Goal: Task Accomplishment & Management: Manage account settings

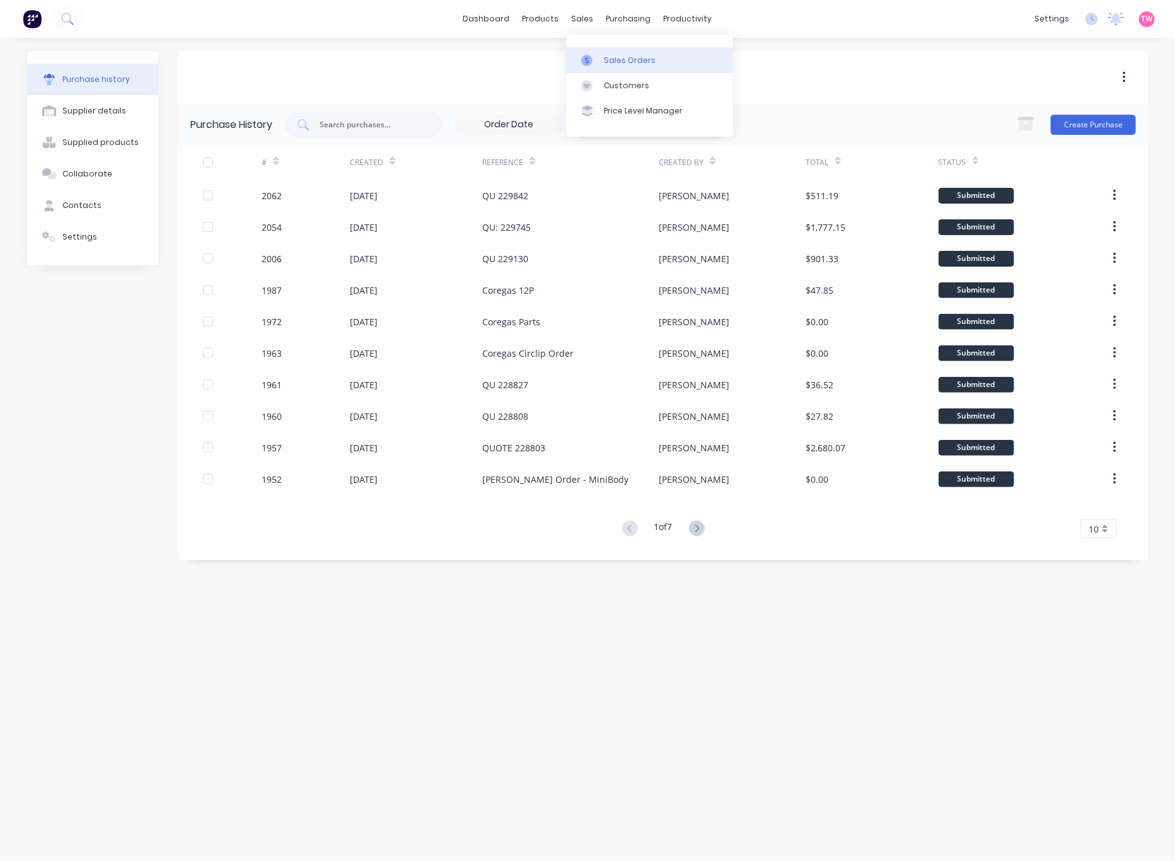
click at [604, 61] on div "Sales Orders" at bounding box center [630, 60] width 52 height 11
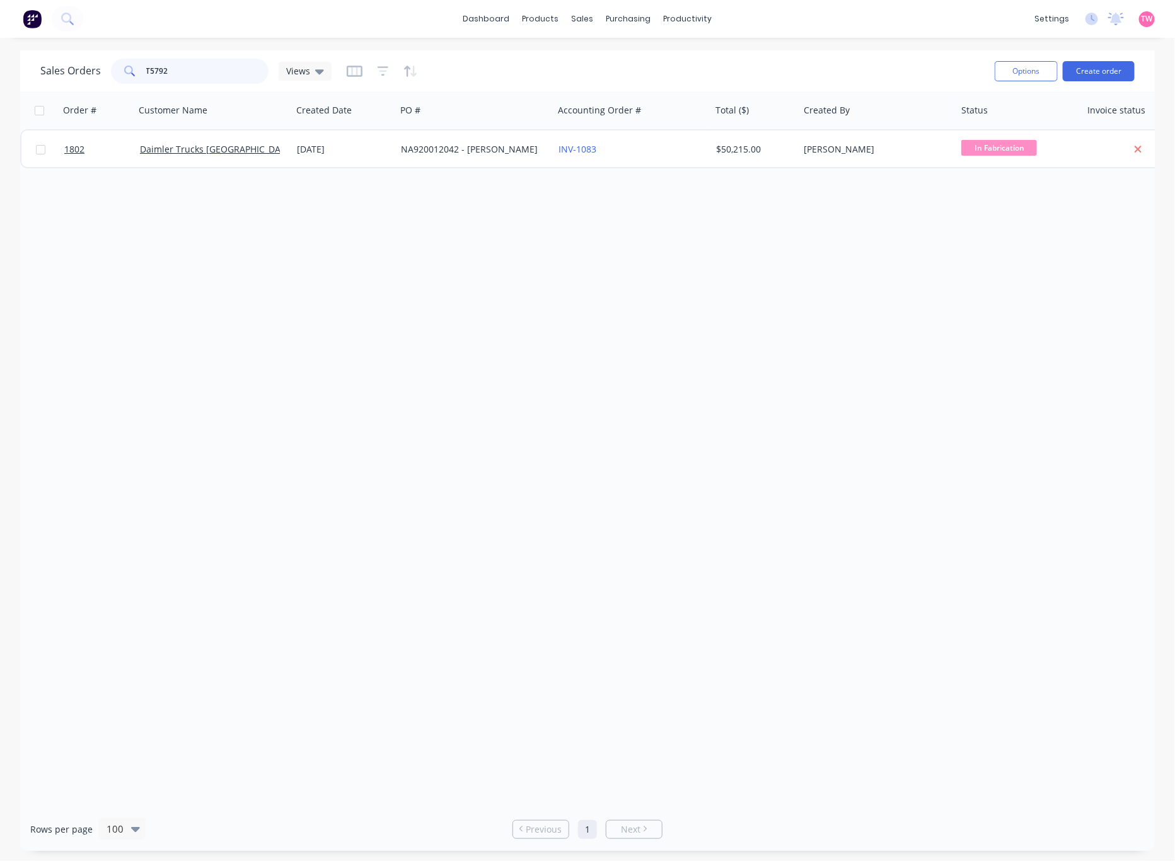
drag, startPoint x: 193, startPoint y: 72, endPoint x: 115, endPoint y: 70, distance: 77.5
click at [115, 70] on div "T5792" at bounding box center [190, 71] width 158 height 25
type input "1208"
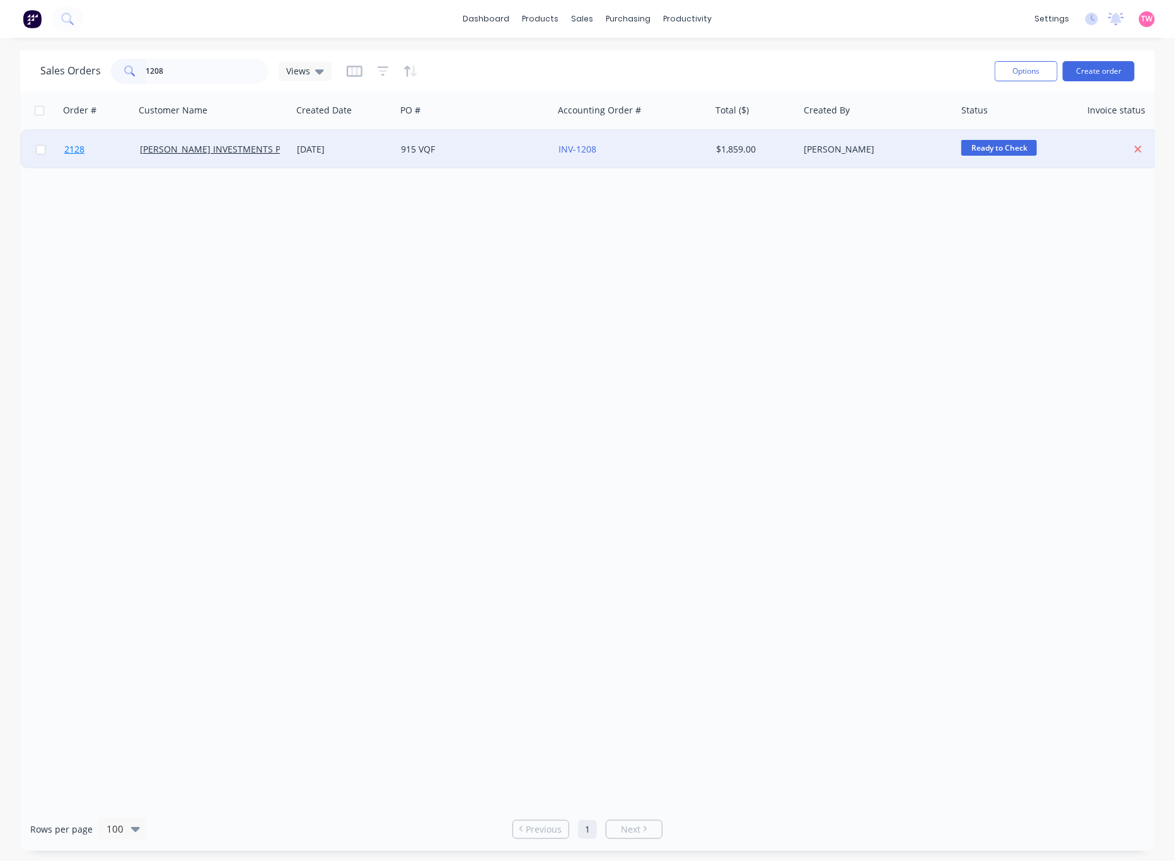
click at [117, 146] on link "2128" at bounding box center [102, 149] width 76 height 38
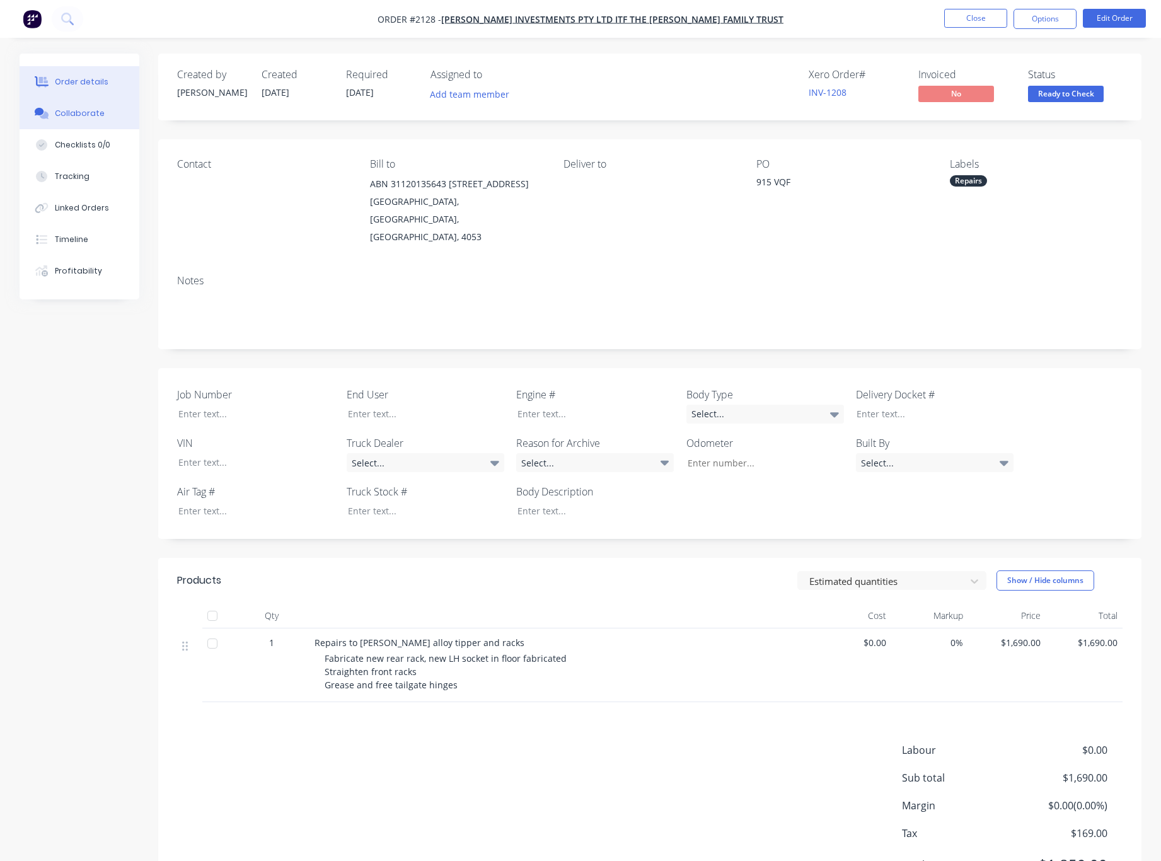
click at [81, 116] on div "Collaborate" at bounding box center [80, 113] width 50 height 11
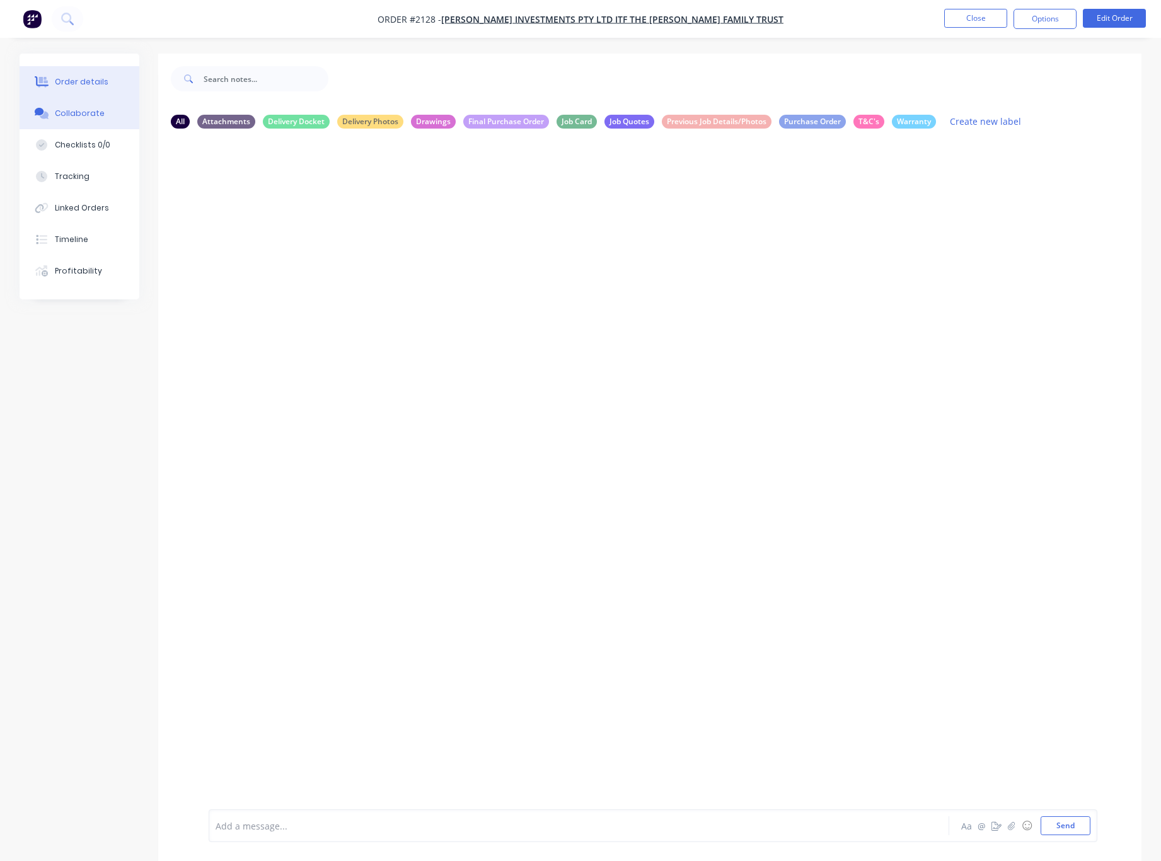
click at [93, 83] on div "Order details" at bounding box center [82, 81] width 54 height 11
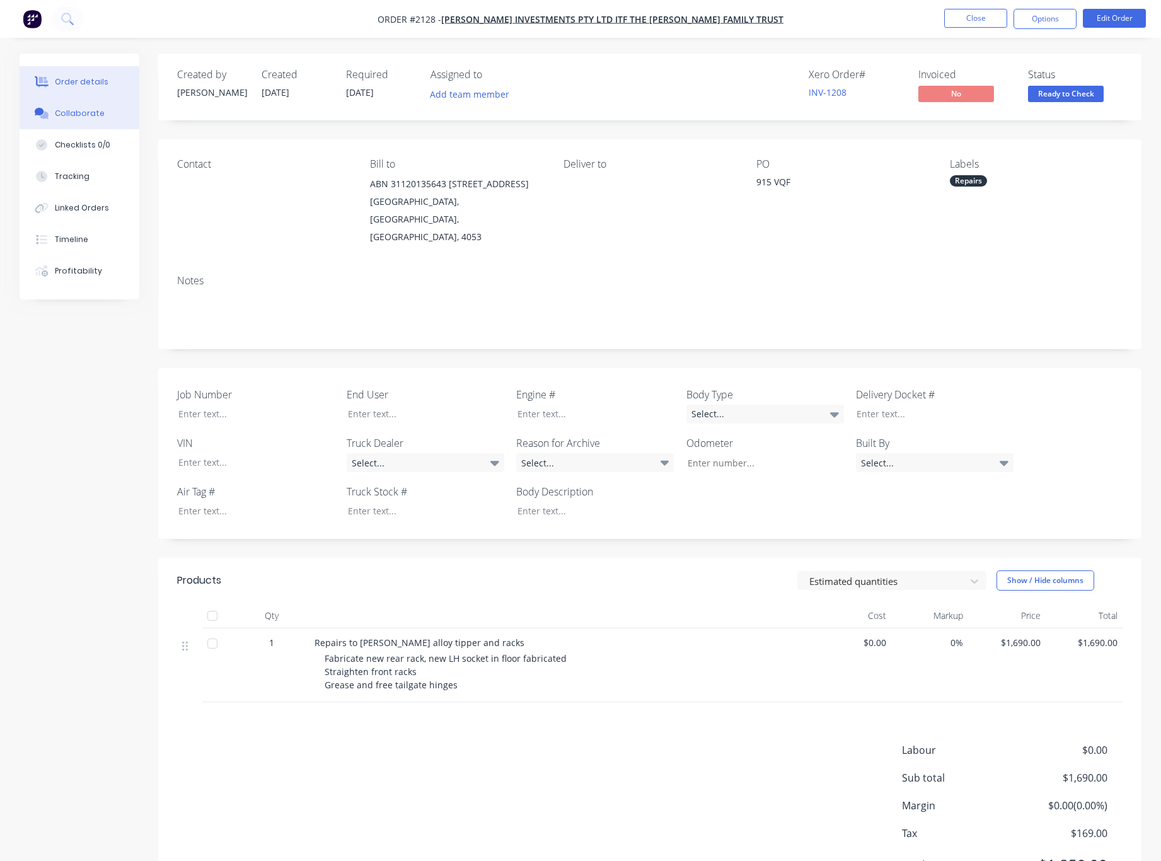
click at [74, 121] on button "Collaborate" at bounding box center [80, 114] width 120 height 32
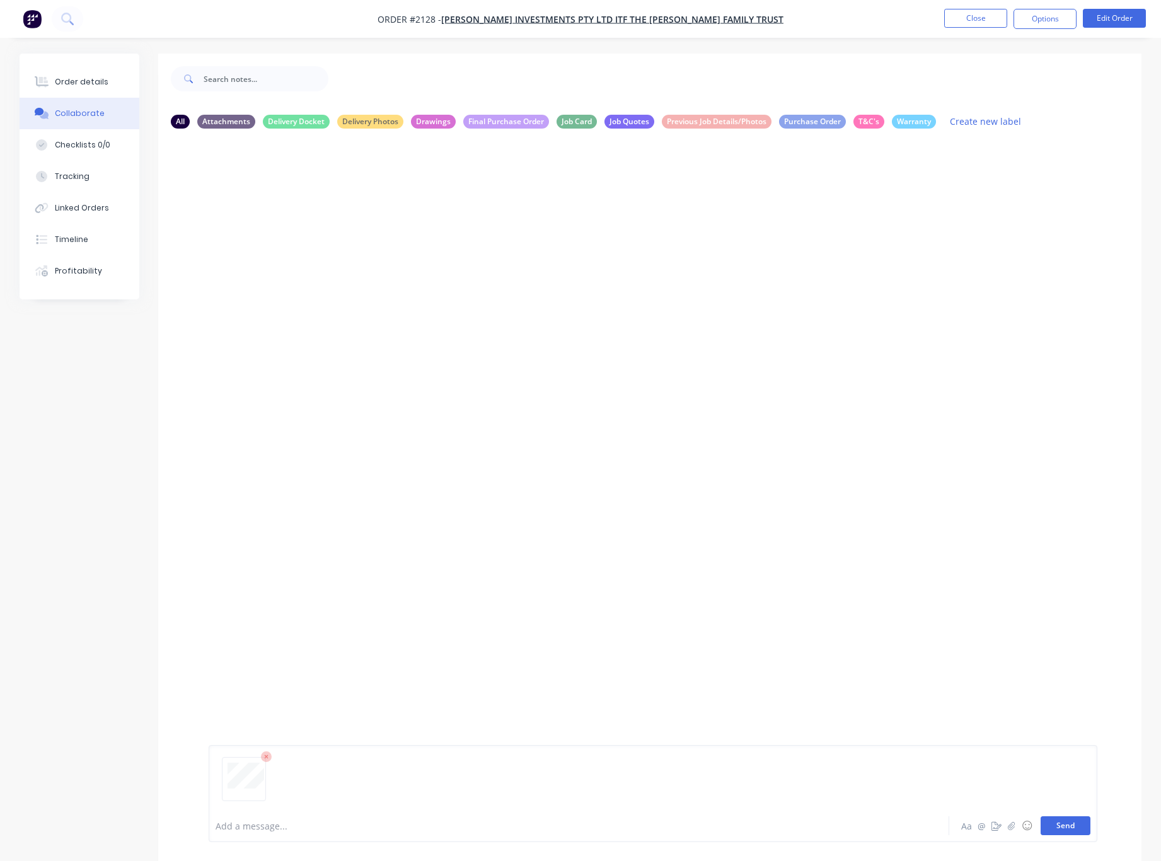
click at [1076, 831] on button "Send" at bounding box center [1065, 825] width 50 height 19
click at [312, 229] on icon "button" at bounding box center [310, 235] width 4 height 14
click at [364, 299] on button "Delete" at bounding box center [394, 297] width 142 height 28
click at [1072, 829] on button "Send" at bounding box center [1065, 825] width 50 height 19
click at [85, 72] on button "Order details" at bounding box center [80, 82] width 120 height 32
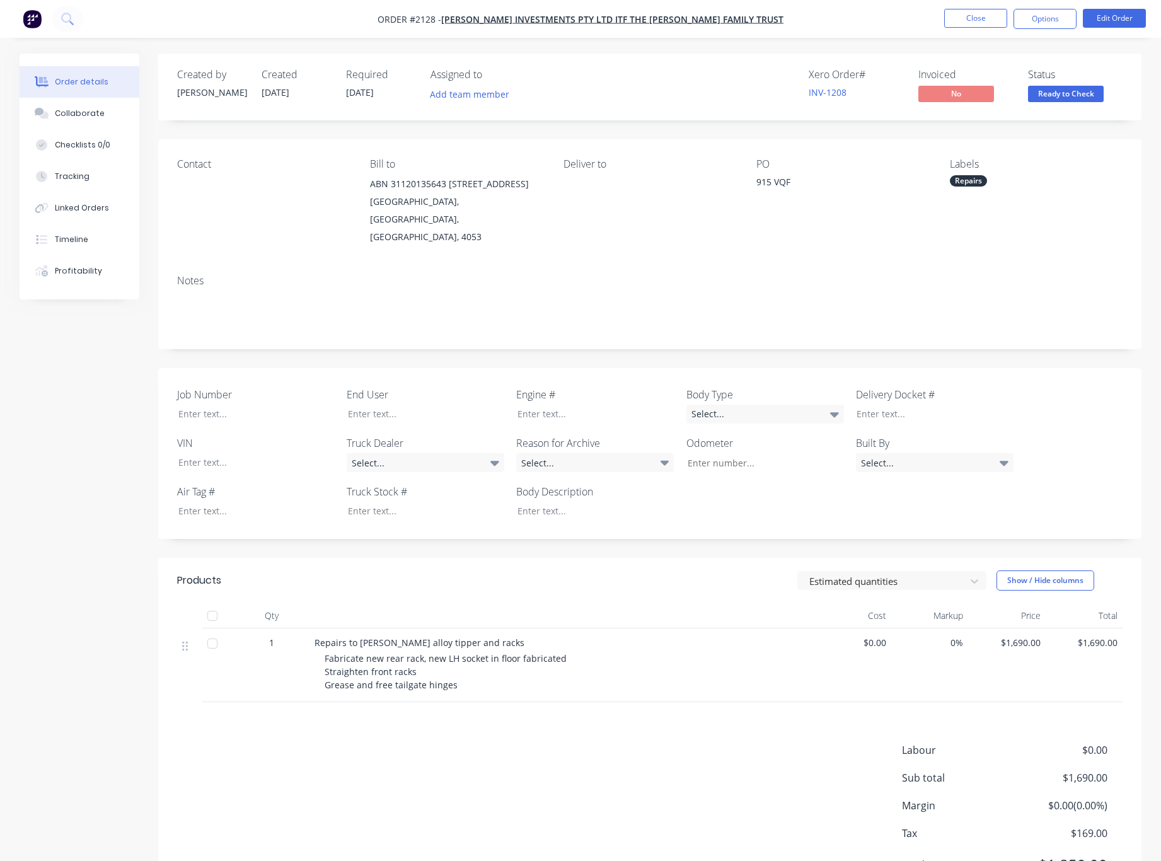
click at [1076, 87] on span "Ready to Check" at bounding box center [1066, 94] width 76 height 16
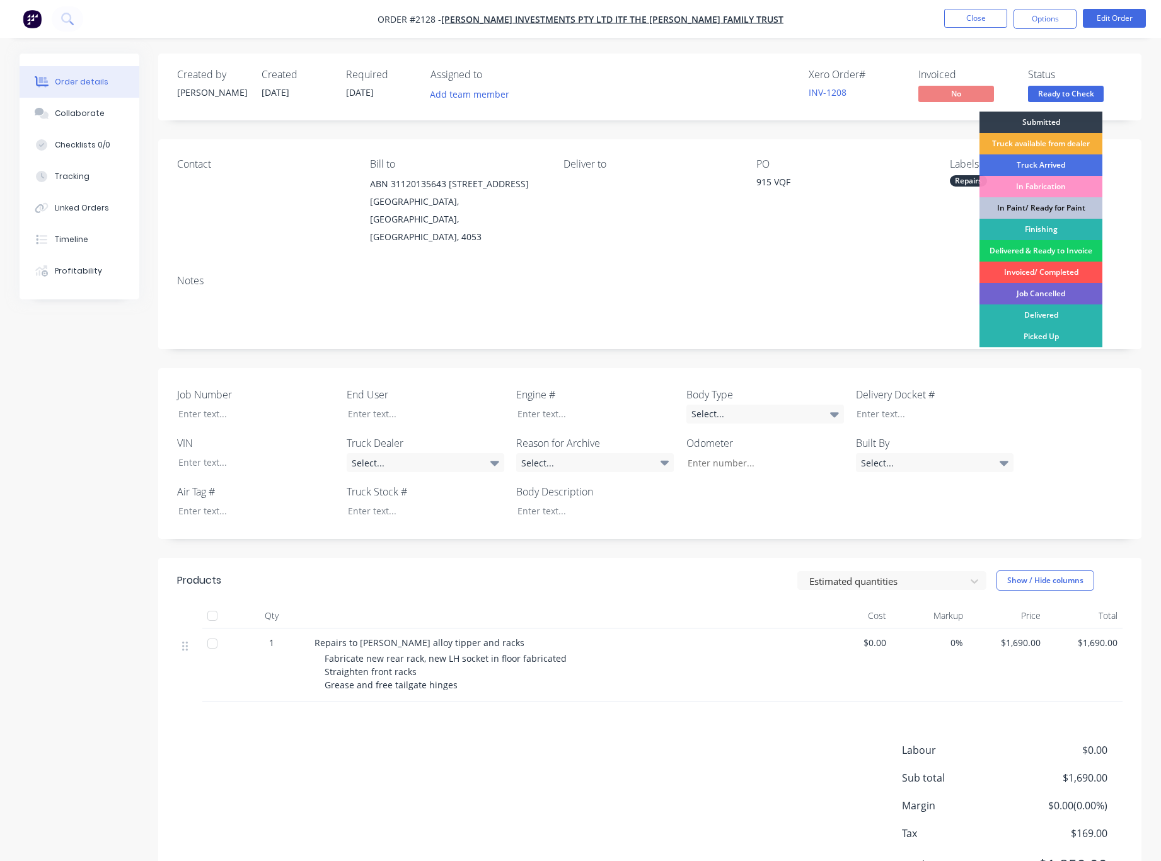
click at [1059, 252] on div "Delivered & Ready to Invoice" at bounding box center [1040, 250] width 123 height 21
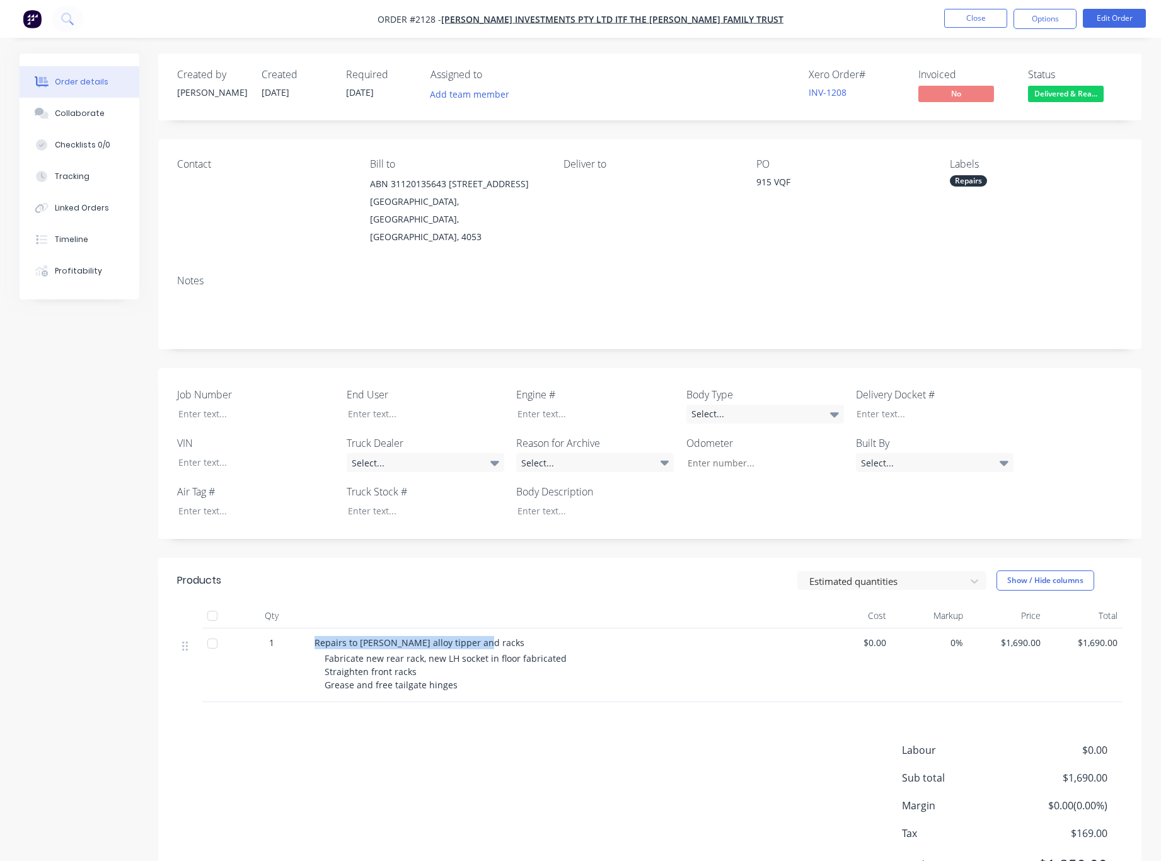
drag, startPoint x: 476, startPoint y: 643, endPoint x: 313, endPoint y: 633, distance: 164.1
click at [313, 633] on div "Repairs to [PERSON_NAME] alloy tipper and racks Fabricate new rear rack, new LH…" at bounding box center [561, 665] width 504 height 74
copy span "Repairs to [PERSON_NAME] alloy tipper and racks"
click at [969, 21] on button "Close" at bounding box center [975, 18] width 63 height 19
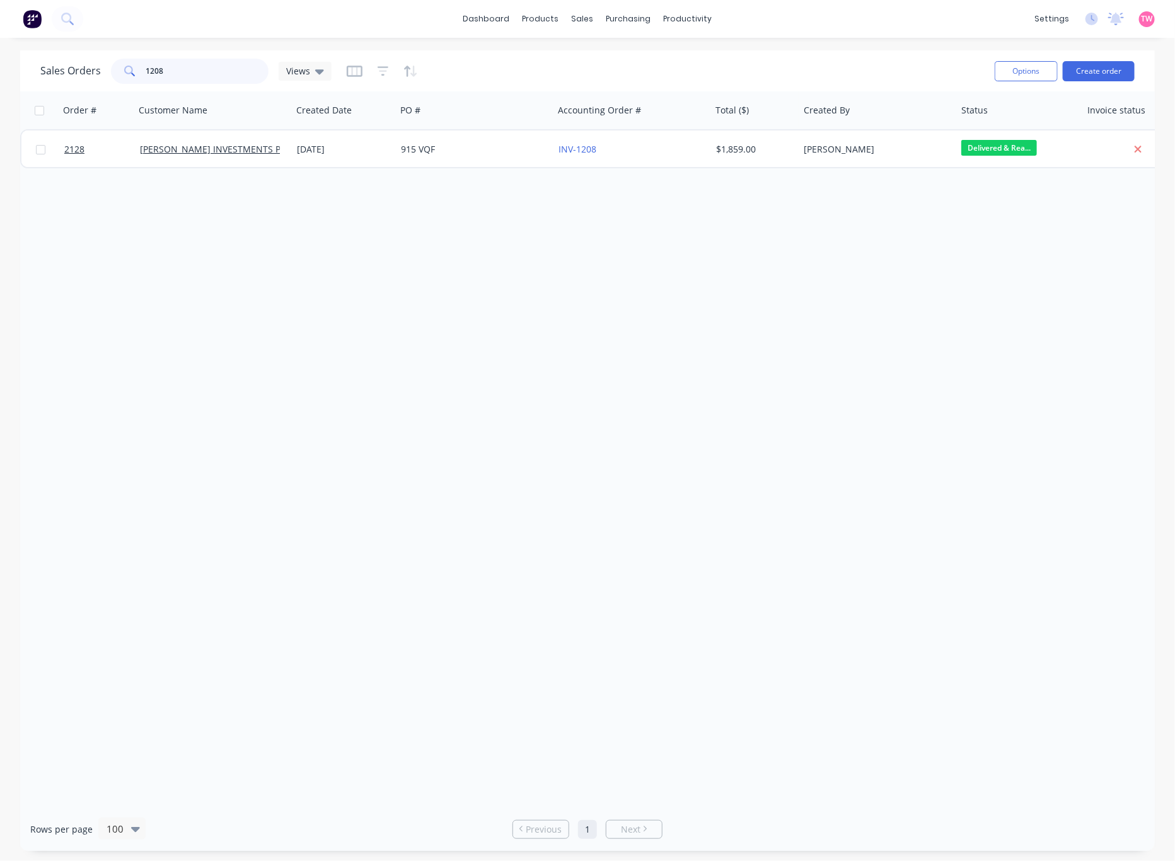
drag, startPoint x: 203, startPoint y: 71, endPoint x: 129, endPoint y: 64, distance: 74.0
click at [129, 66] on div "1208" at bounding box center [190, 71] width 158 height 25
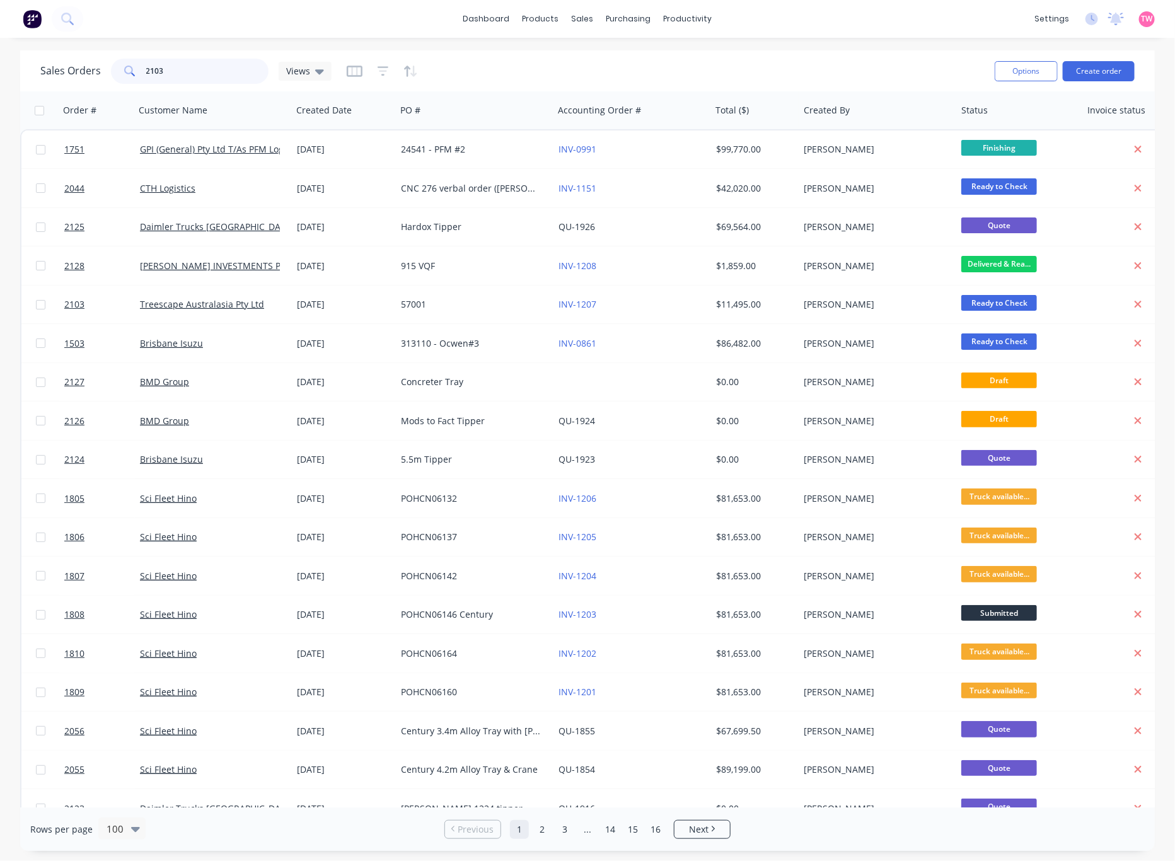
type input "2103"
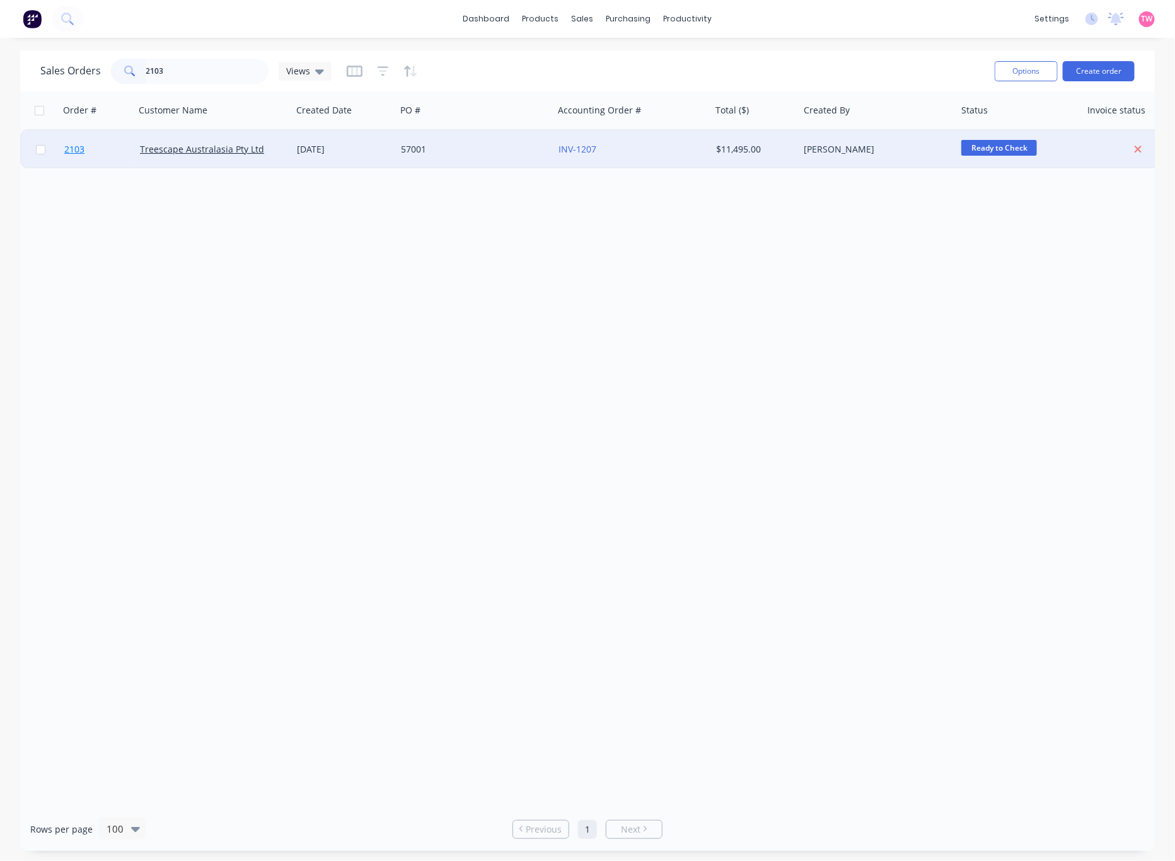
click at [118, 144] on link "2103" at bounding box center [102, 149] width 76 height 38
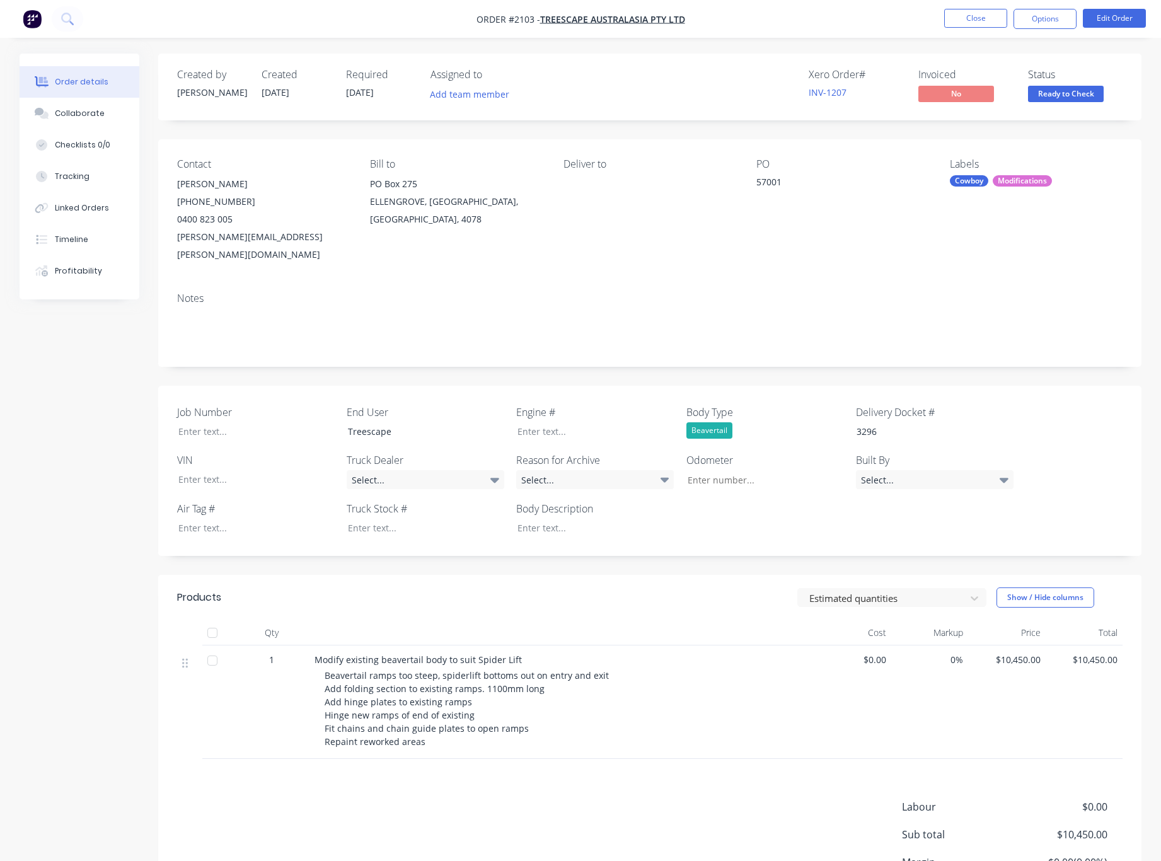
click at [1073, 95] on span "Ready to Check" at bounding box center [1066, 94] width 76 height 16
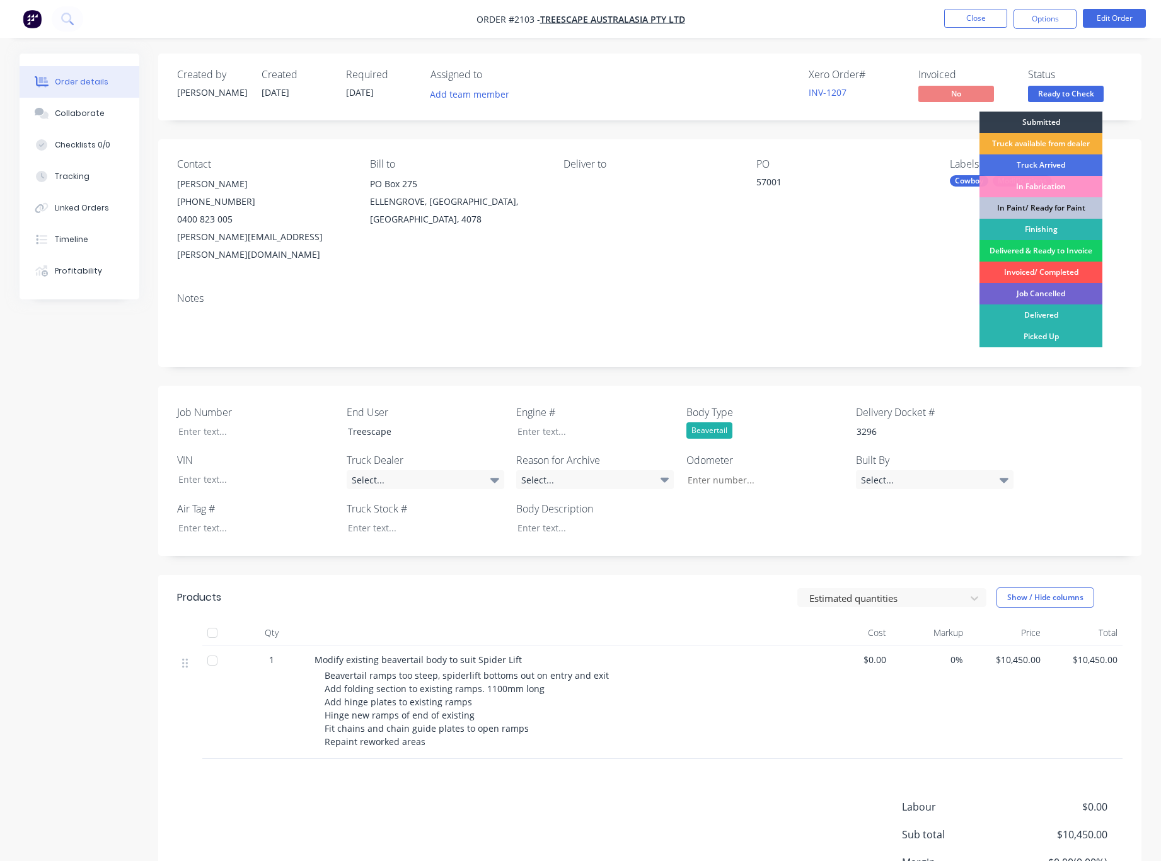
click at [1055, 250] on div "Delivered & Ready to Invoice" at bounding box center [1040, 250] width 123 height 21
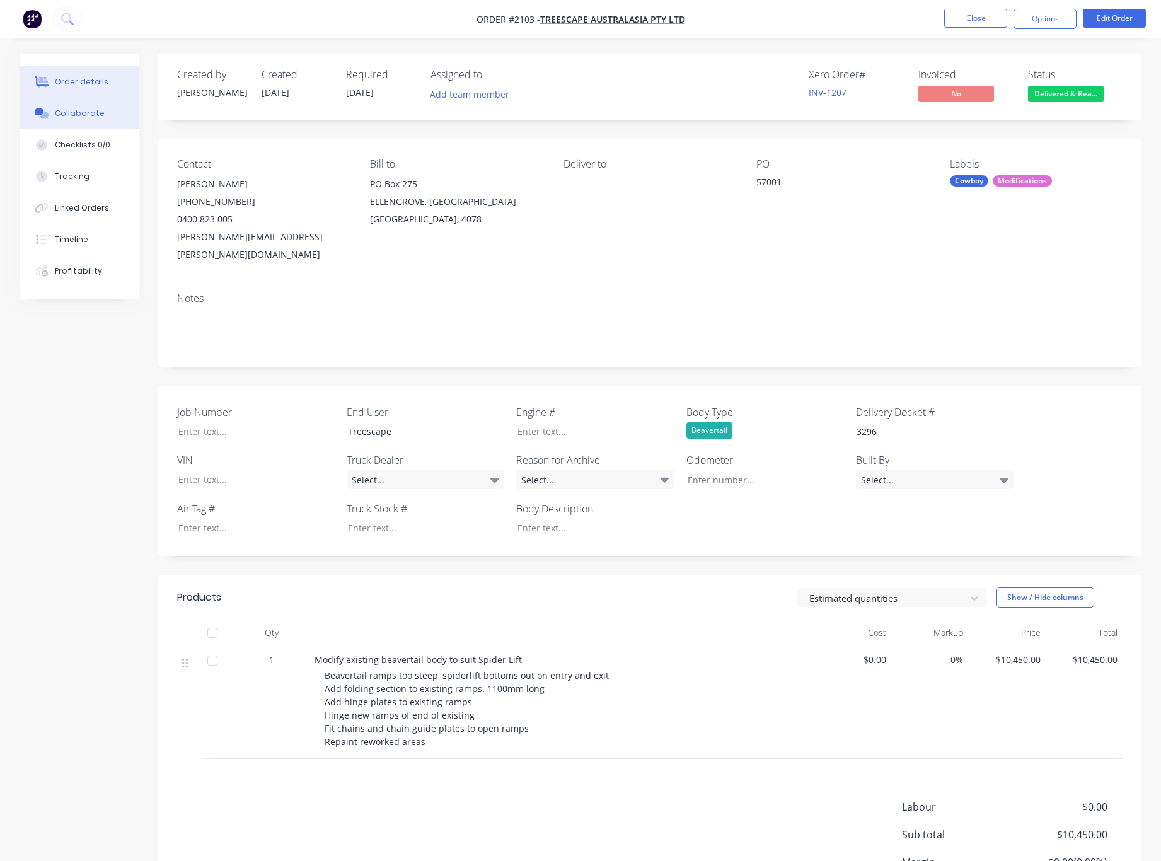
click at [91, 114] on div "Collaborate" at bounding box center [80, 113] width 50 height 11
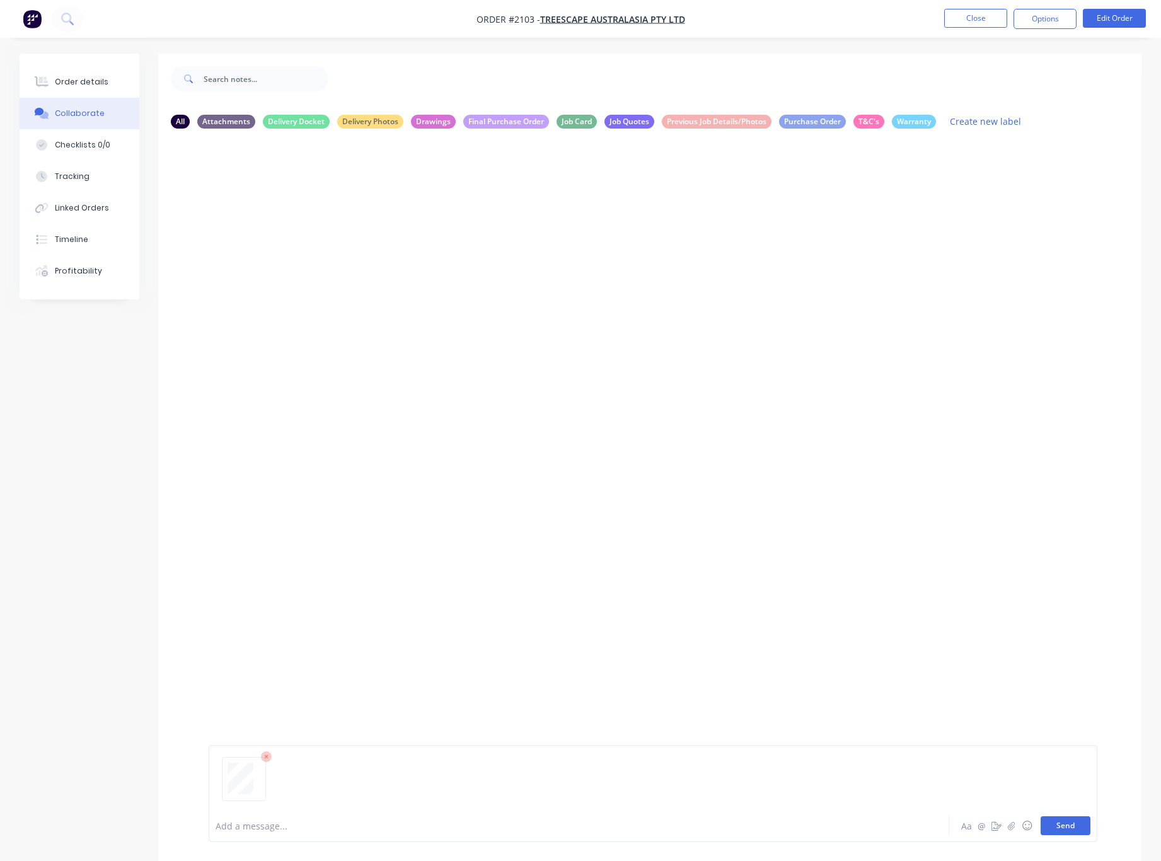
click at [1082, 830] on button "Send" at bounding box center [1065, 825] width 50 height 19
click at [82, 74] on button "Order details" at bounding box center [80, 82] width 120 height 32
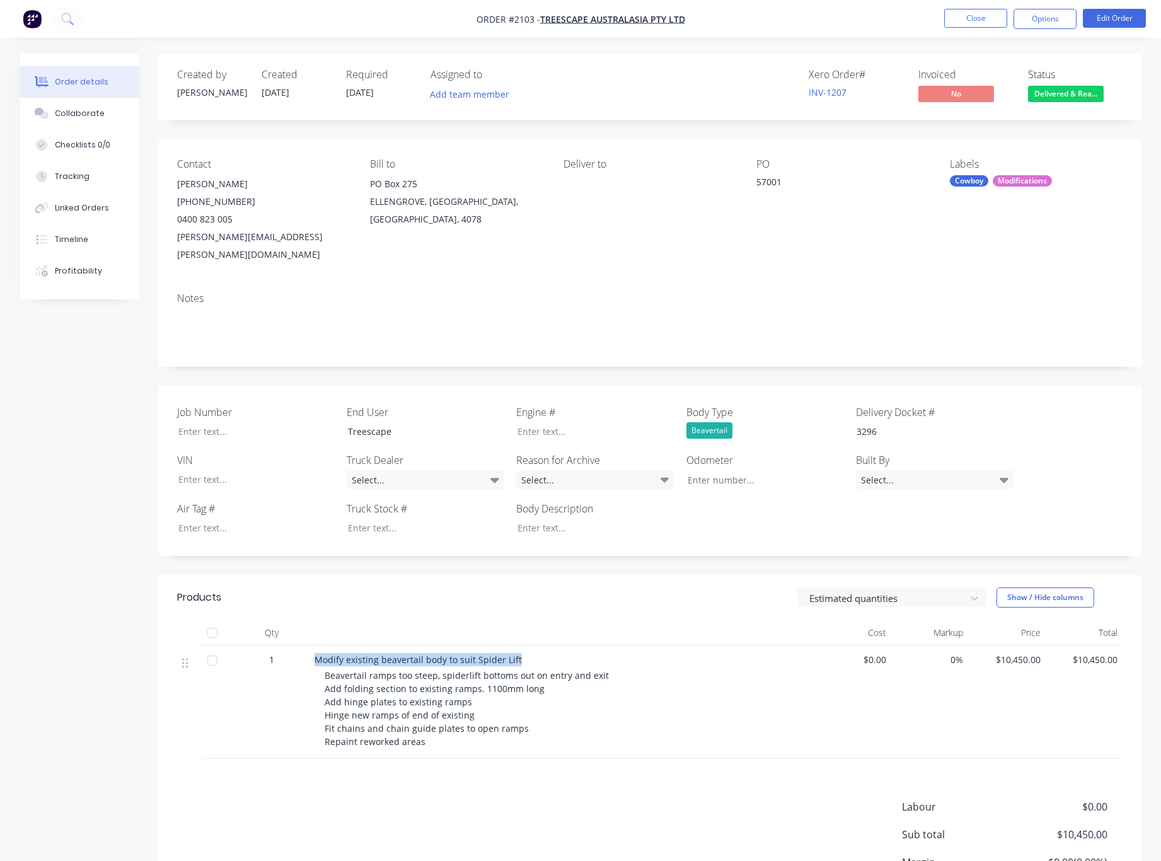
drag, startPoint x: 514, startPoint y: 641, endPoint x: 313, endPoint y: 633, distance: 201.8
click at [313, 645] on div "Modify existing beavertail body to suit Spider Lift Beavertail ramps too steep,…" at bounding box center [561, 701] width 504 height 113
copy span "Modify existing beavertail body to suit Spider Lift"
click at [107, 108] on button "Collaborate" at bounding box center [80, 114] width 120 height 32
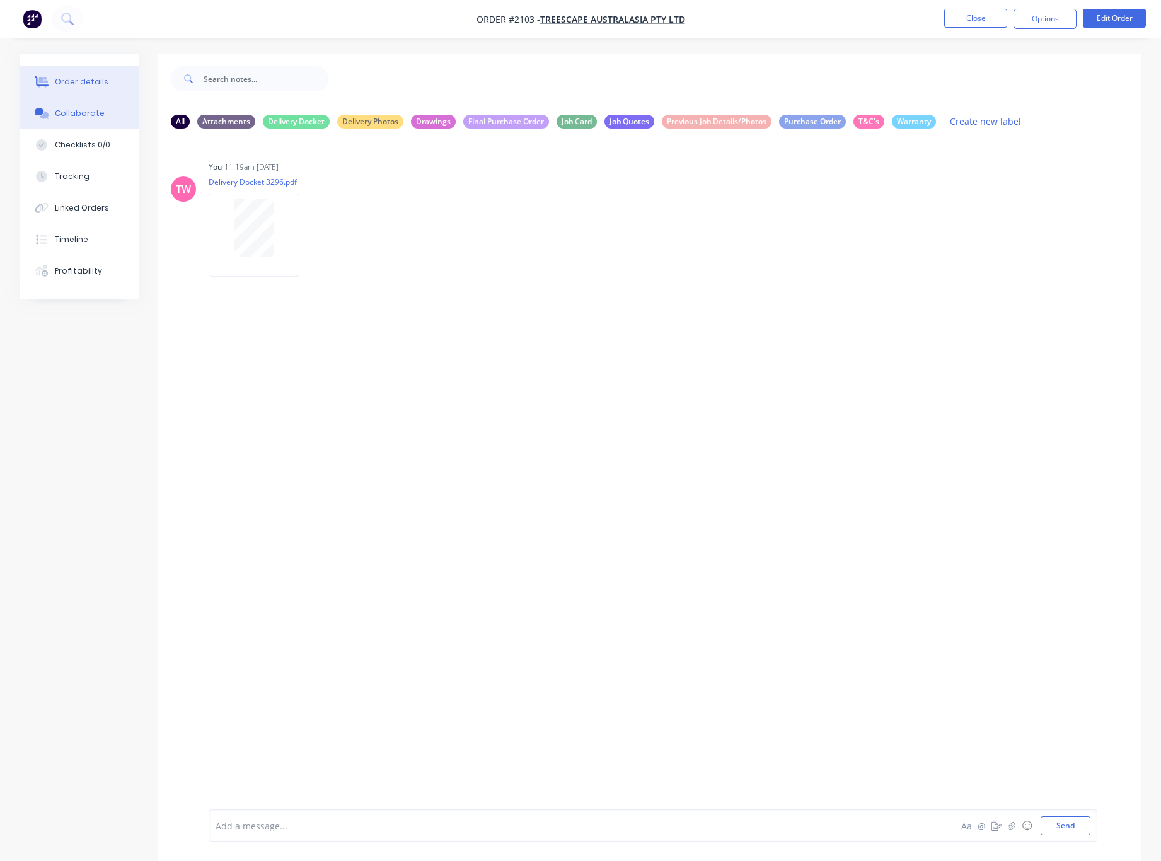
click at [88, 86] on div "Order details" at bounding box center [82, 81] width 54 height 11
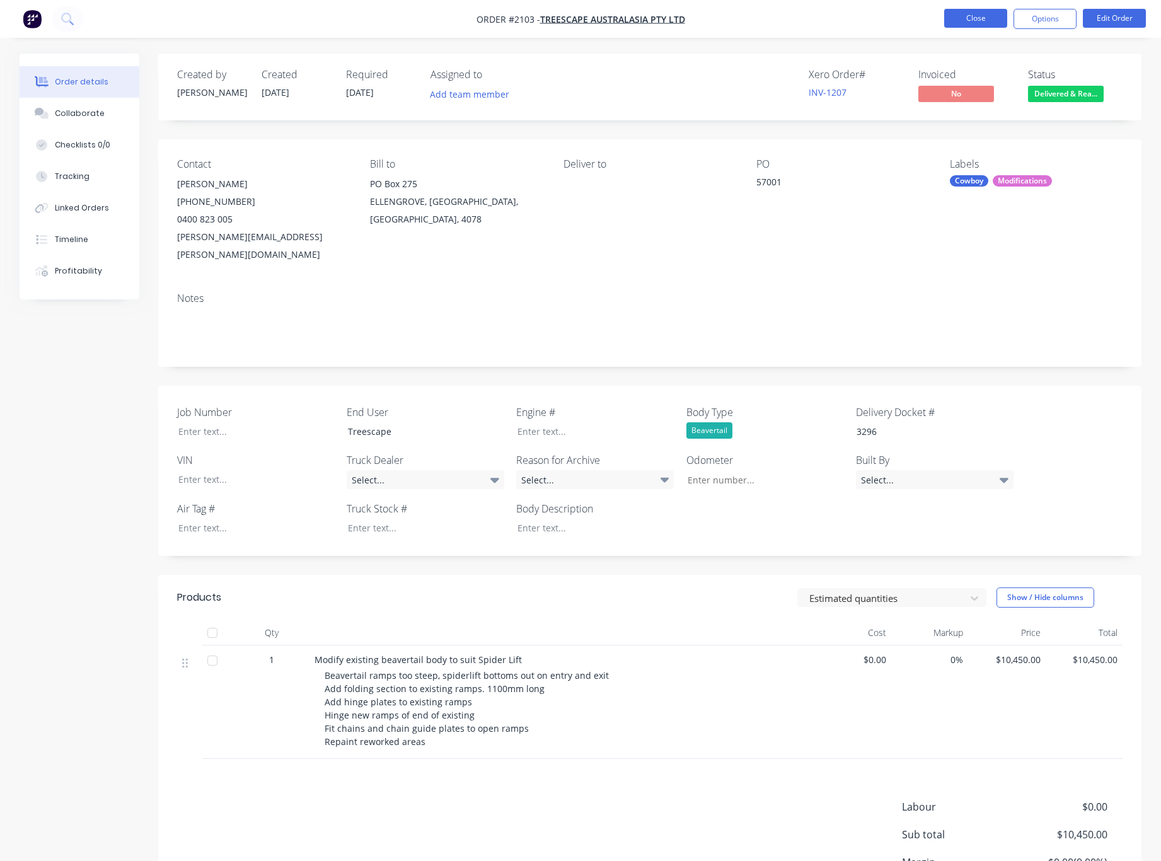
click at [972, 14] on button "Close" at bounding box center [975, 18] width 63 height 19
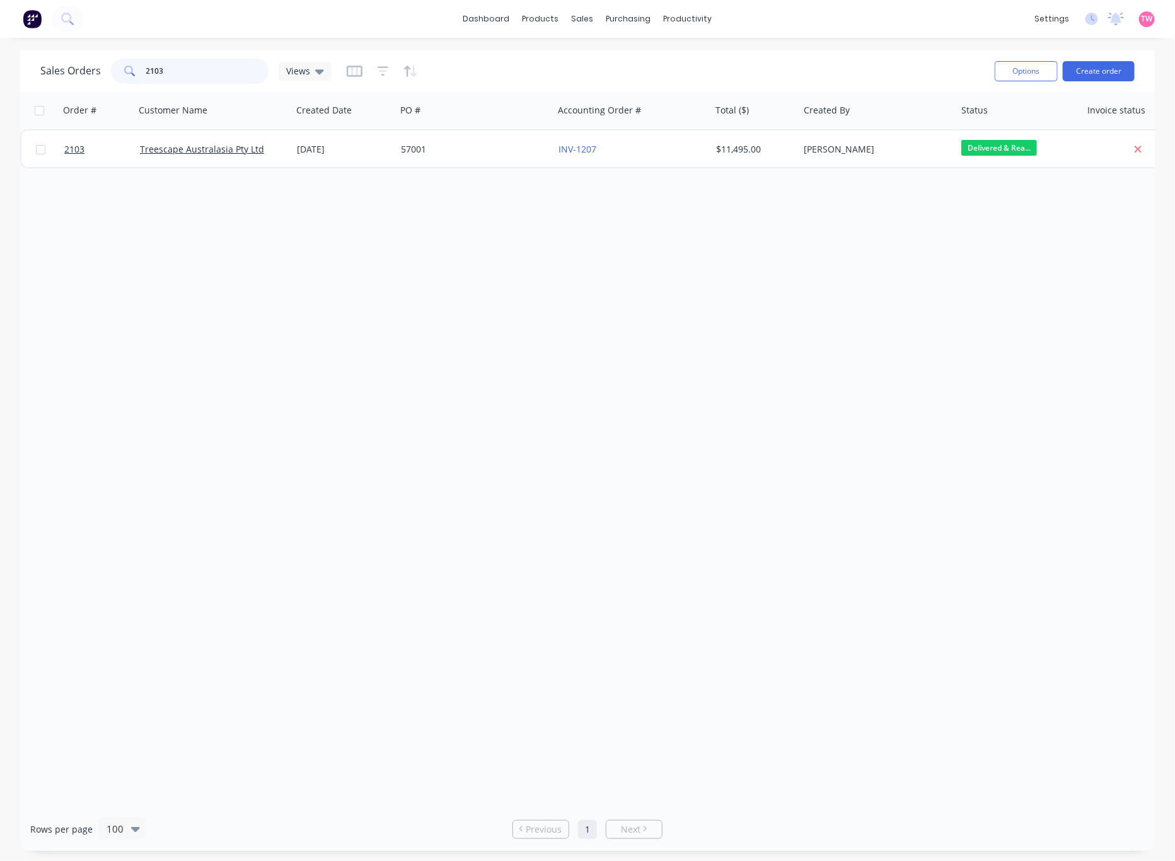
drag, startPoint x: 186, startPoint y: 65, endPoint x: 138, endPoint y: 66, distance: 47.9
click at [138, 66] on div "2103" at bounding box center [190, 71] width 158 height 25
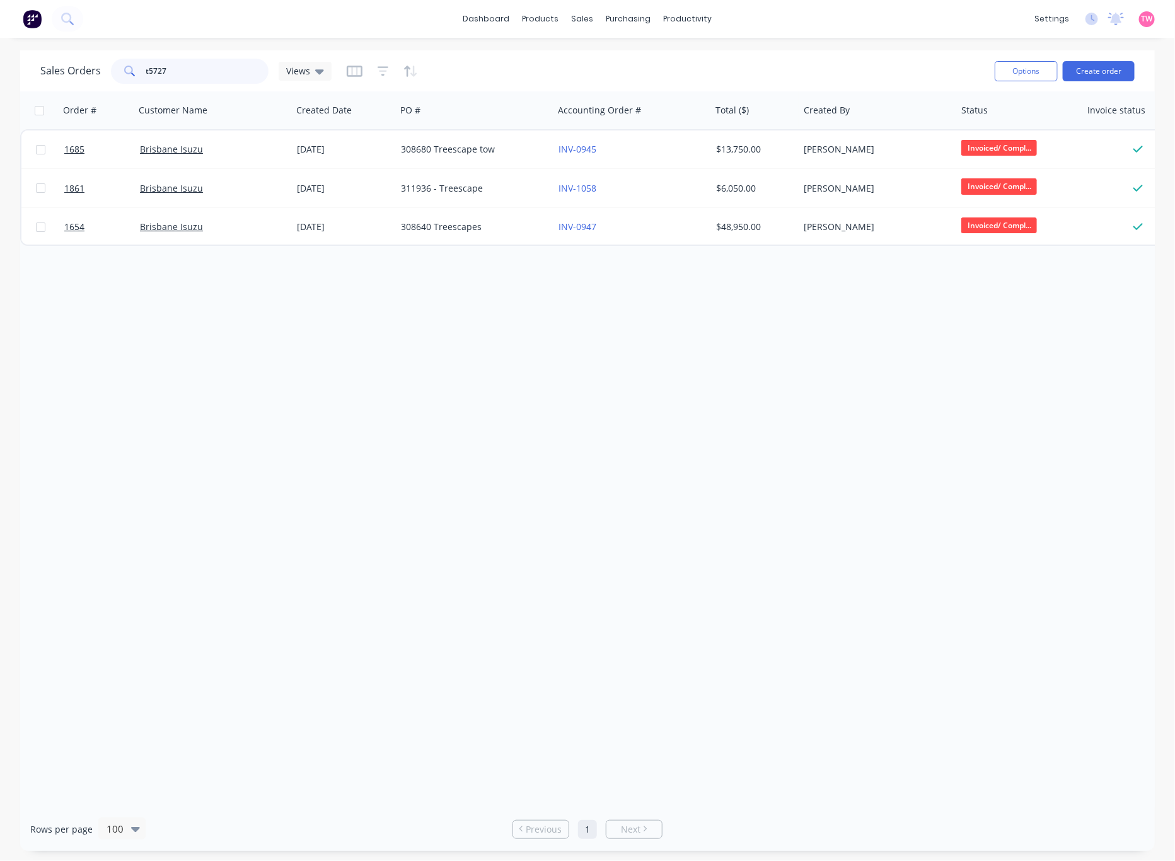
type input "t5727"
drag, startPoint x: 189, startPoint y: 74, endPoint x: 131, endPoint y: 71, distance: 58.1
click at [131, 71] on div "t5727" at bounding box center [190, 71] width 158 height 25
type input "cnc"
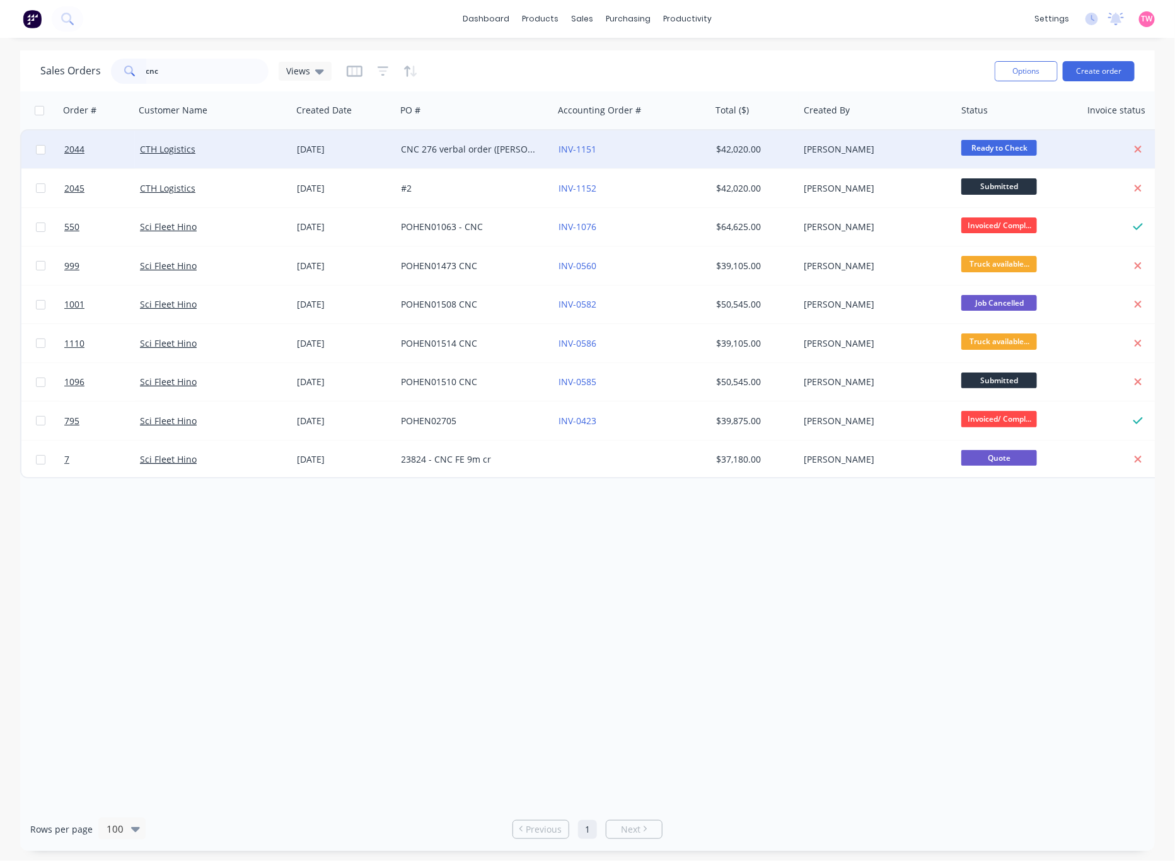
click at [237, 146] on div "CTH Logistics" at bounding box center [210, 149] width 140 height 13
